Goal: Find specific page/section: Find specific page/section

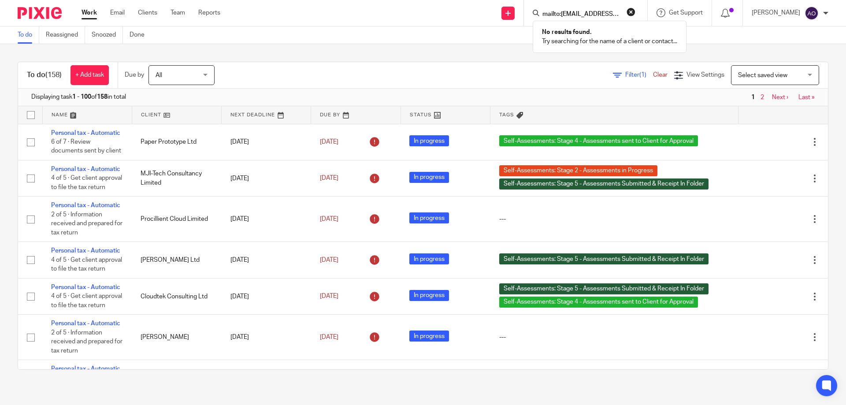
click at [569, 11] on input "mailto:iristhors@gmail.com" at bounding box center [581, 15] width 79 height 8
type input "iristhors@gmail.com"
type input "totnes"
click at [592, 34] on link at bounding box center [614, 38] width 149 height 20
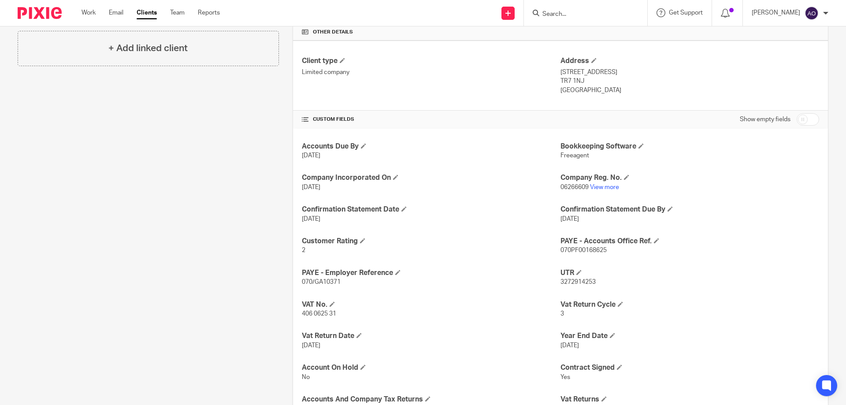
scroll to position [265, 0]
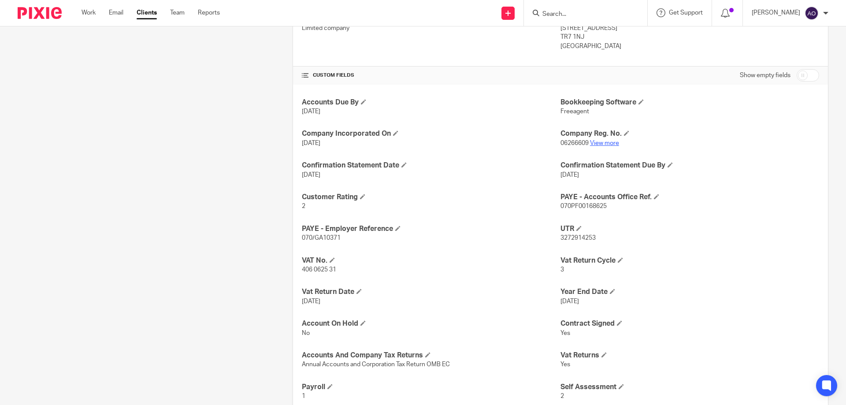
click at [604, 141] on link "View more" at bounding box center [604, 143] width 29 height 6
